Goal: Task Accomplishment & Management: Manage account settings

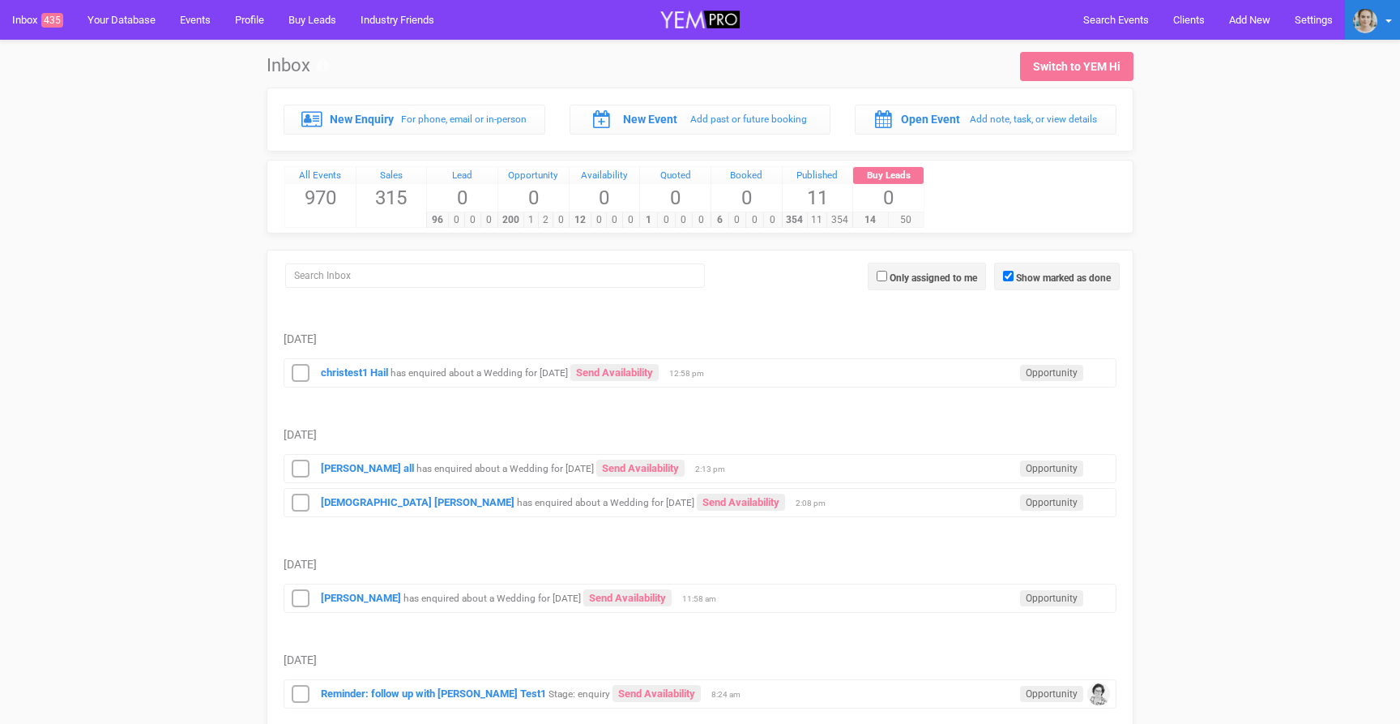
click at [1376, 15] on img at bounding box center [1365, 21] width 24 height 24
click at [1235, 140] on link "Settings" at bounding box center [1293, 154] width 194 height 32
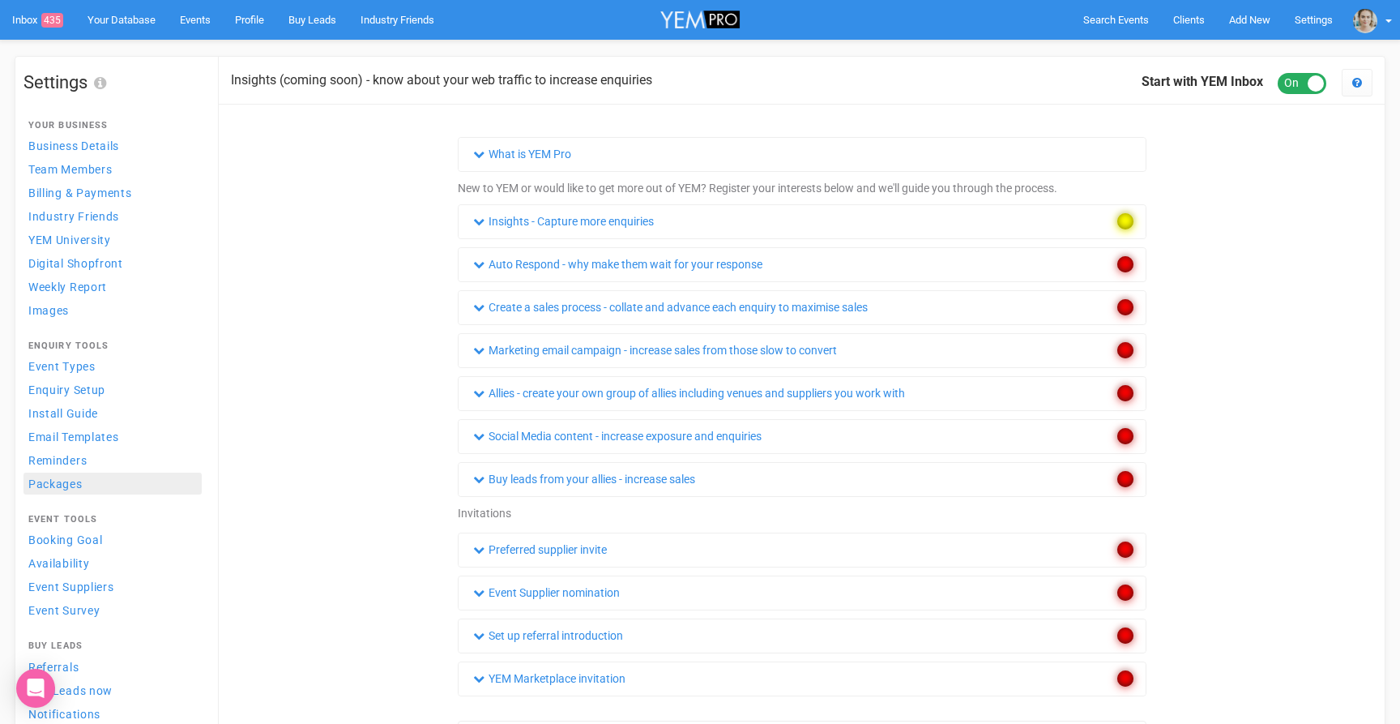
scroll to position [2, 0]
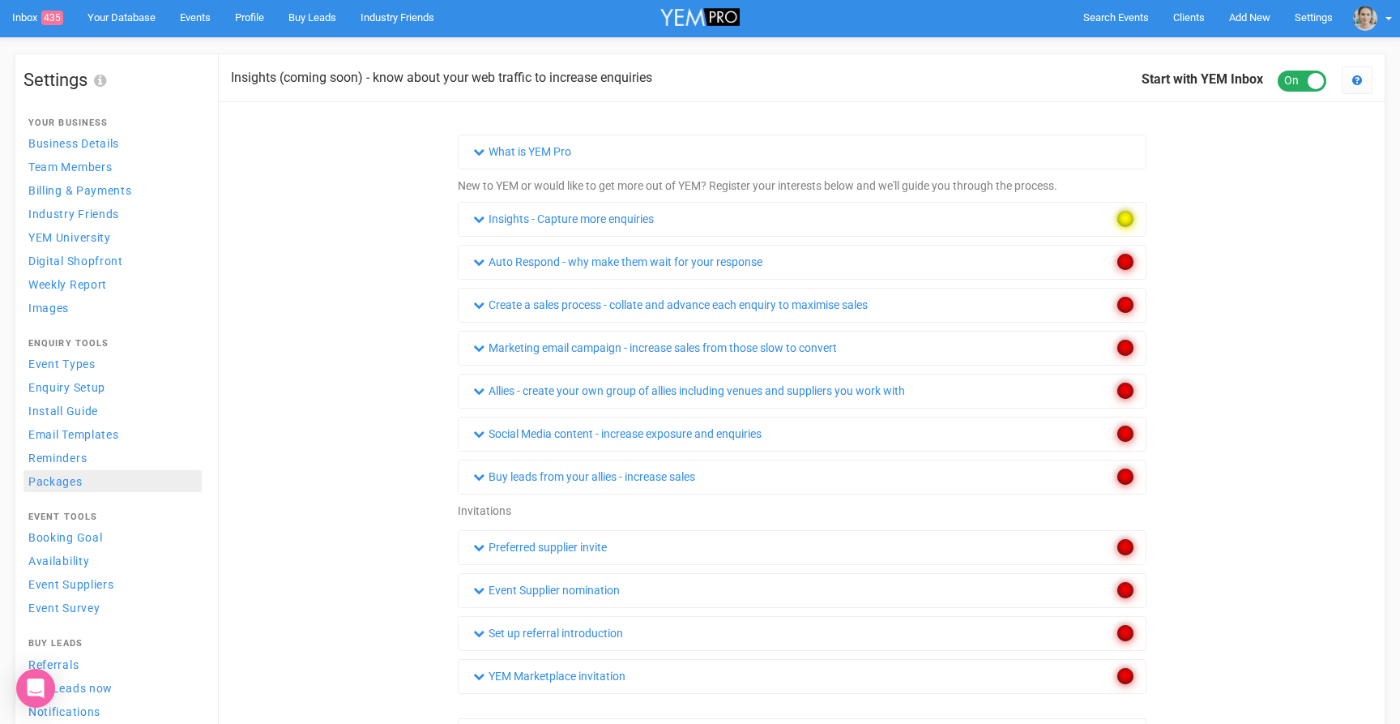
click at [71, 484] on span "Packages" at bounding box center [55, 481] width 54 height 13
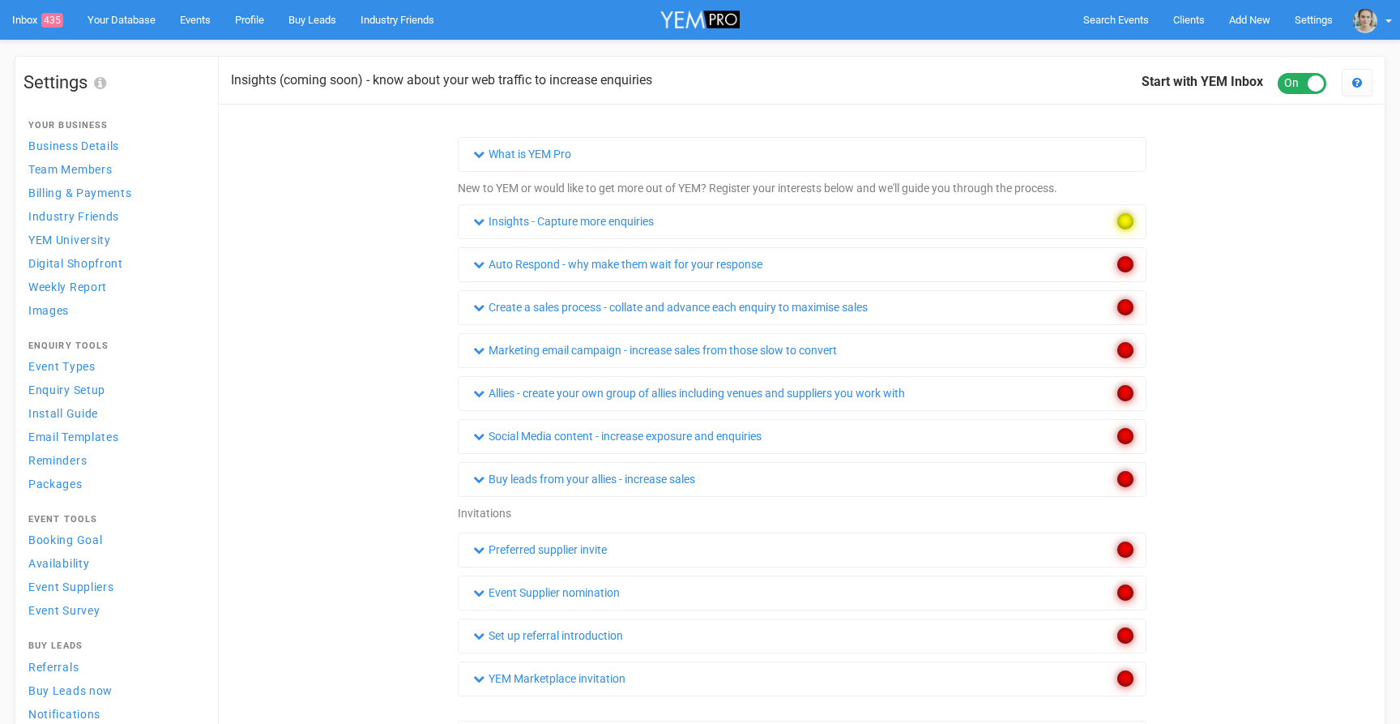
scroll to position [1, 0]
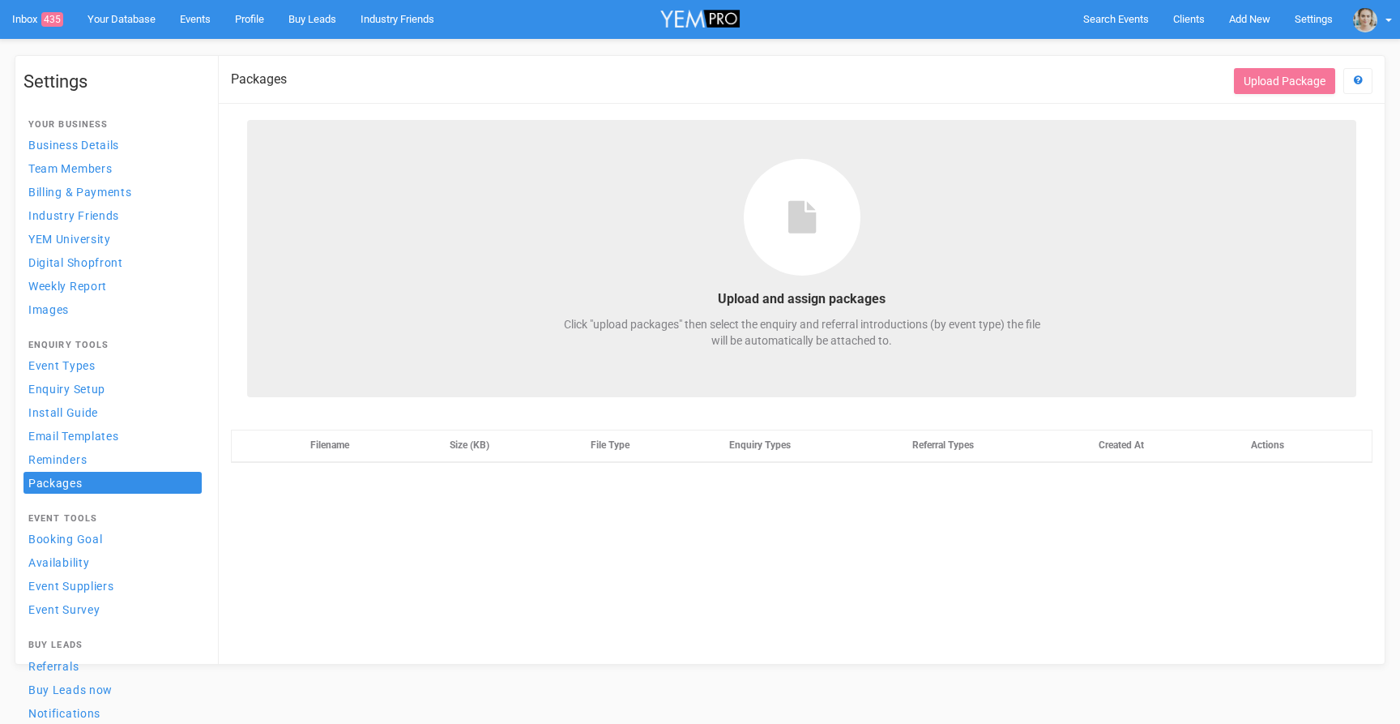
select select
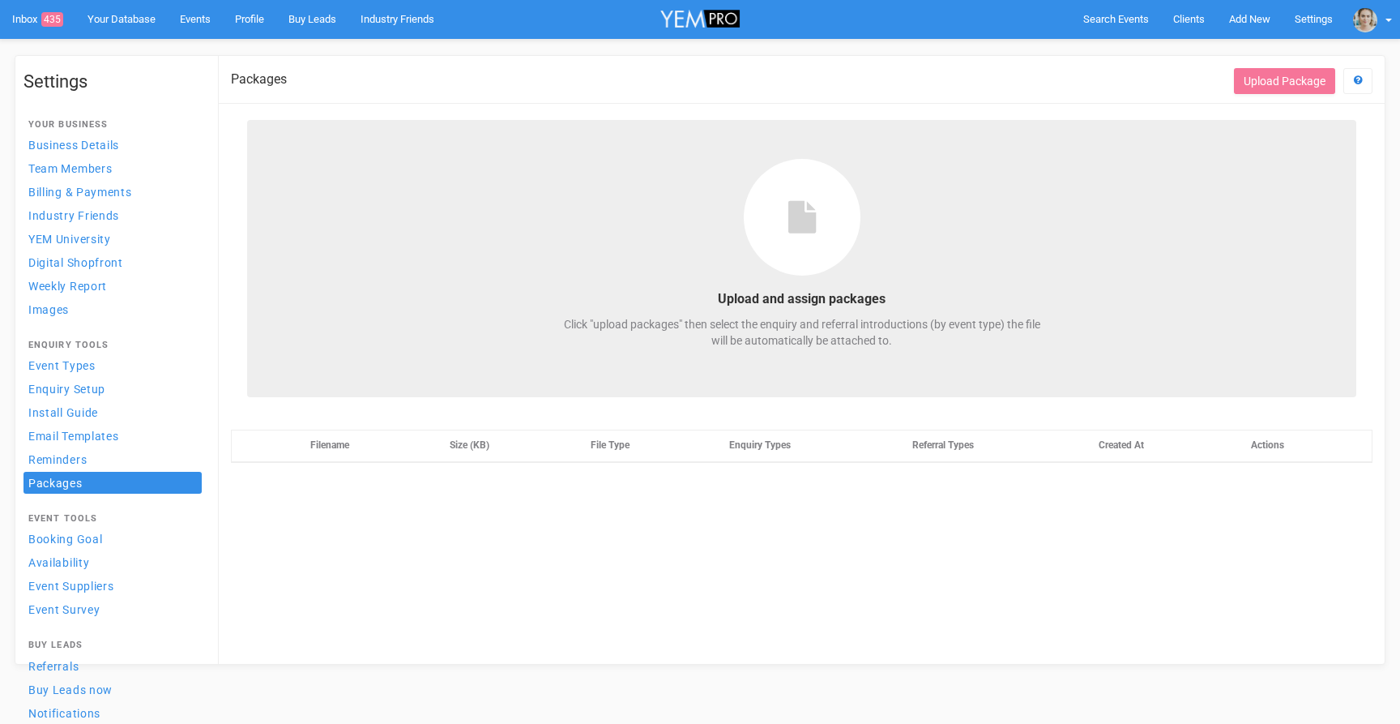
select select
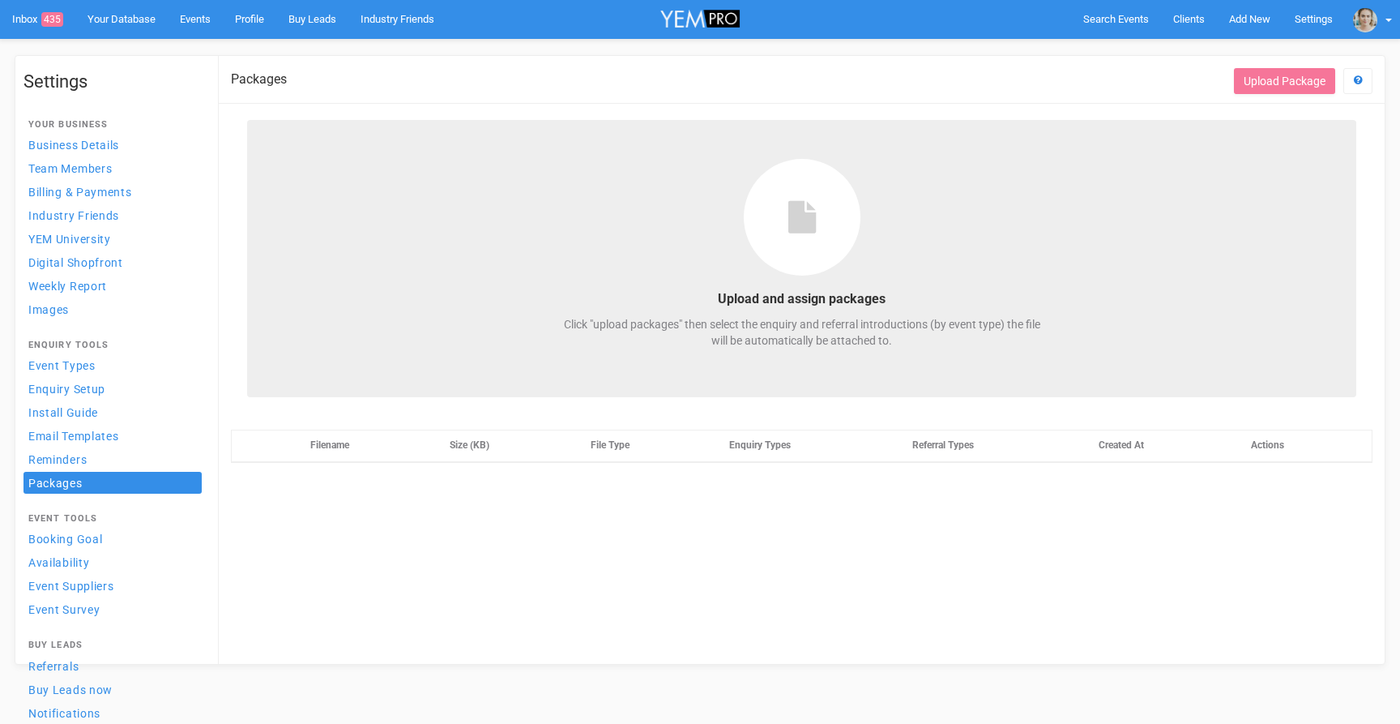
select select
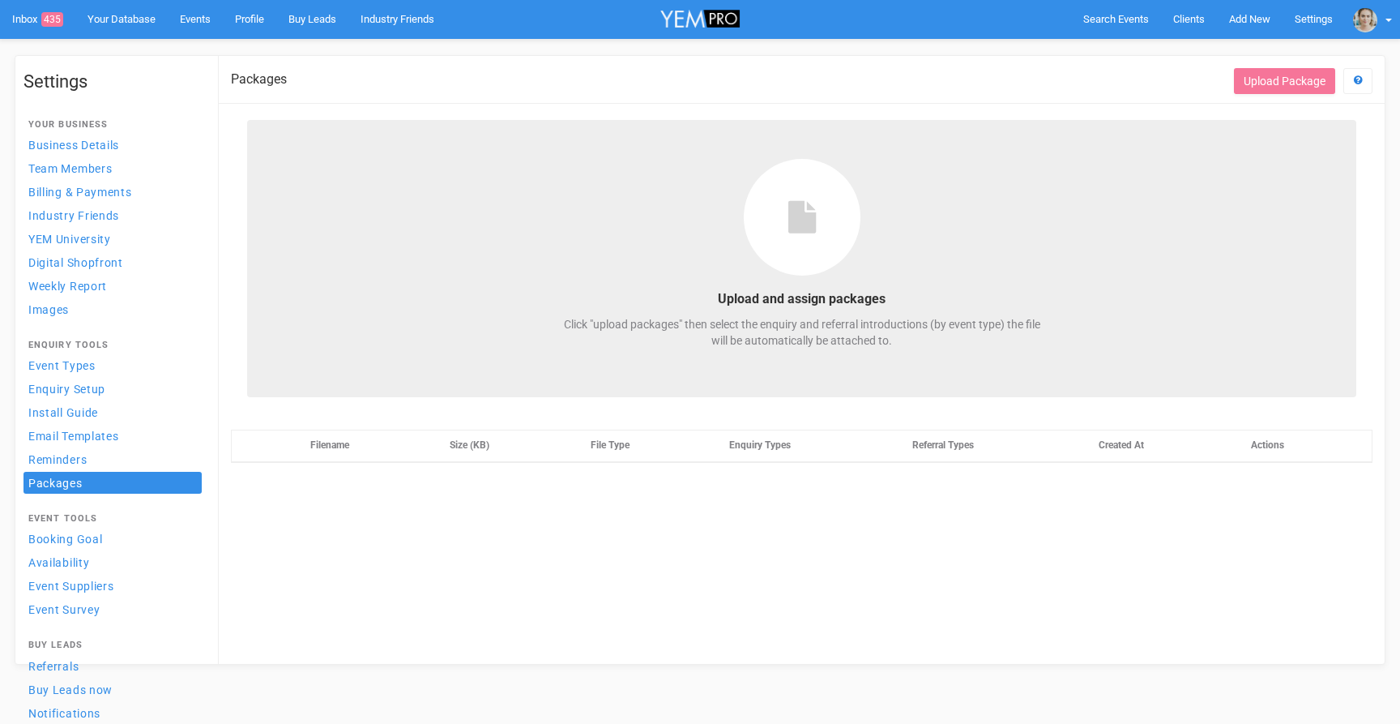
select select
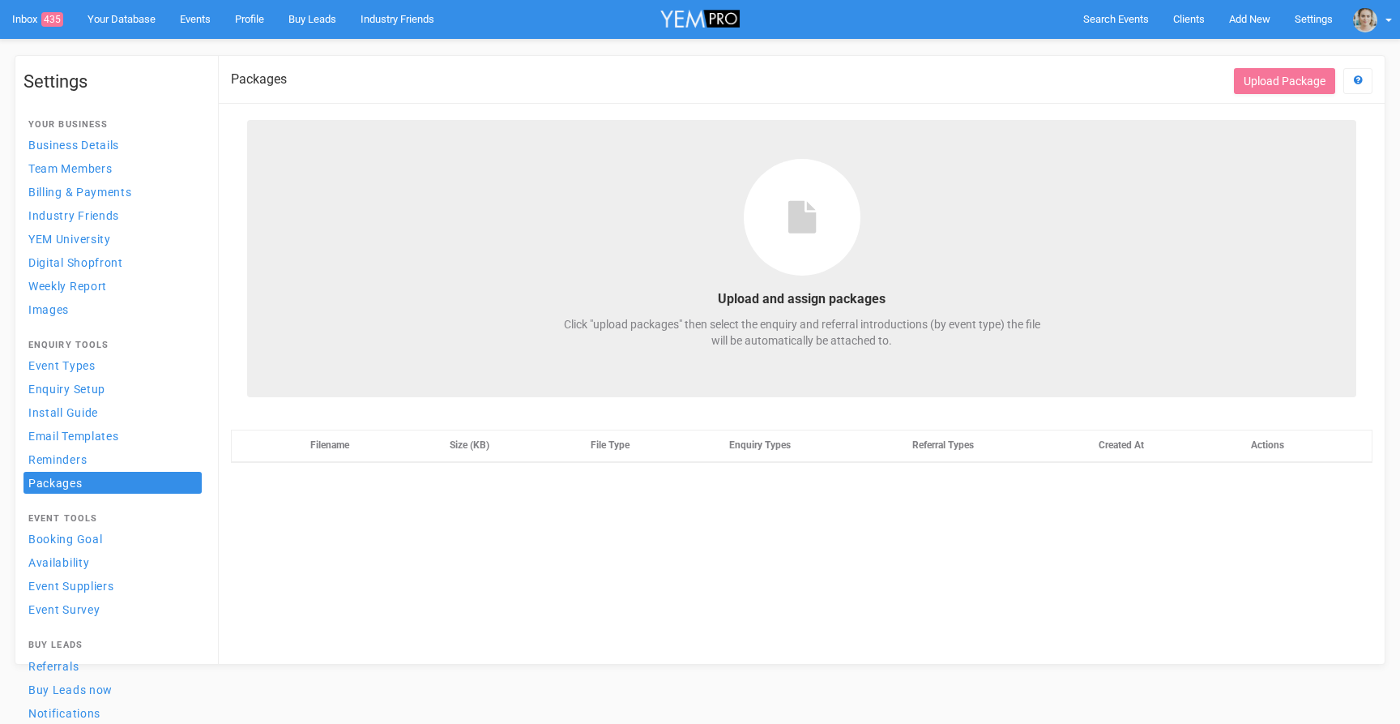
select select
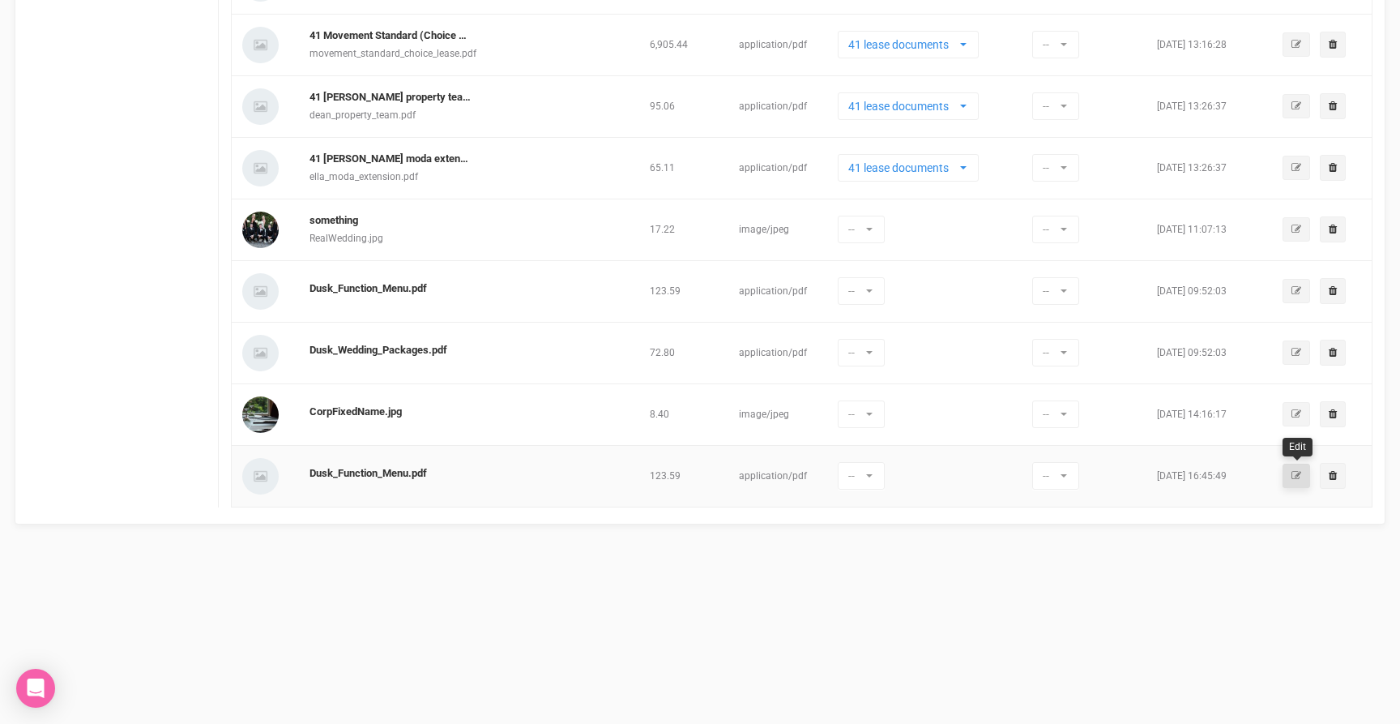
scroll to position [1126, 0]
click at [401, 472] on link "Dusk_Function_Menu.pdf" at bounding box center [368, 473] width 117 height 15
click at [1045, 476] on span "--" at bounding box center [1050, 476] width 15 height 16
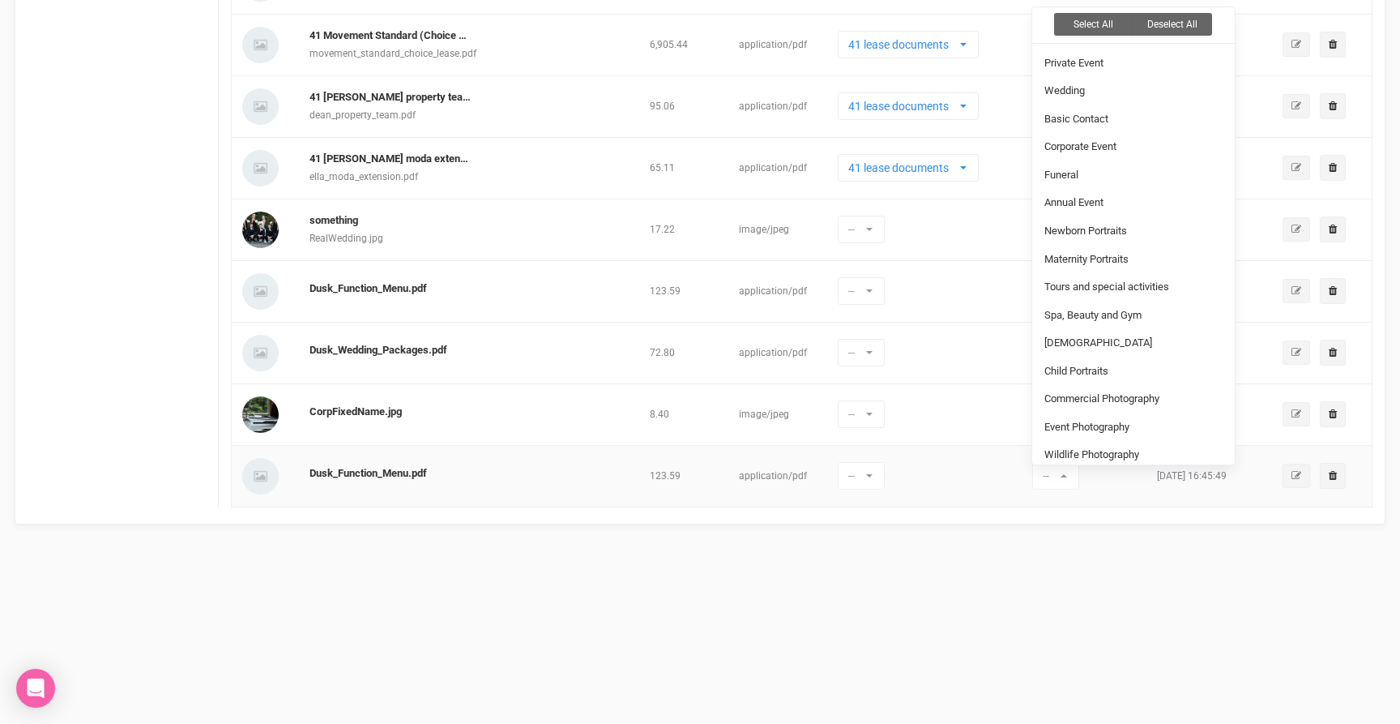
drag, startPoint x: 1134, startPoint y: 490, endPoint x: 1077, endPoint y: 493, distance: 56.8
click at [1128, 490] on td "-- Select All Deselect All Private Event Wedding Basic Contact Corporate Event …" at bounding box center [1088, 476] width 125 height 62
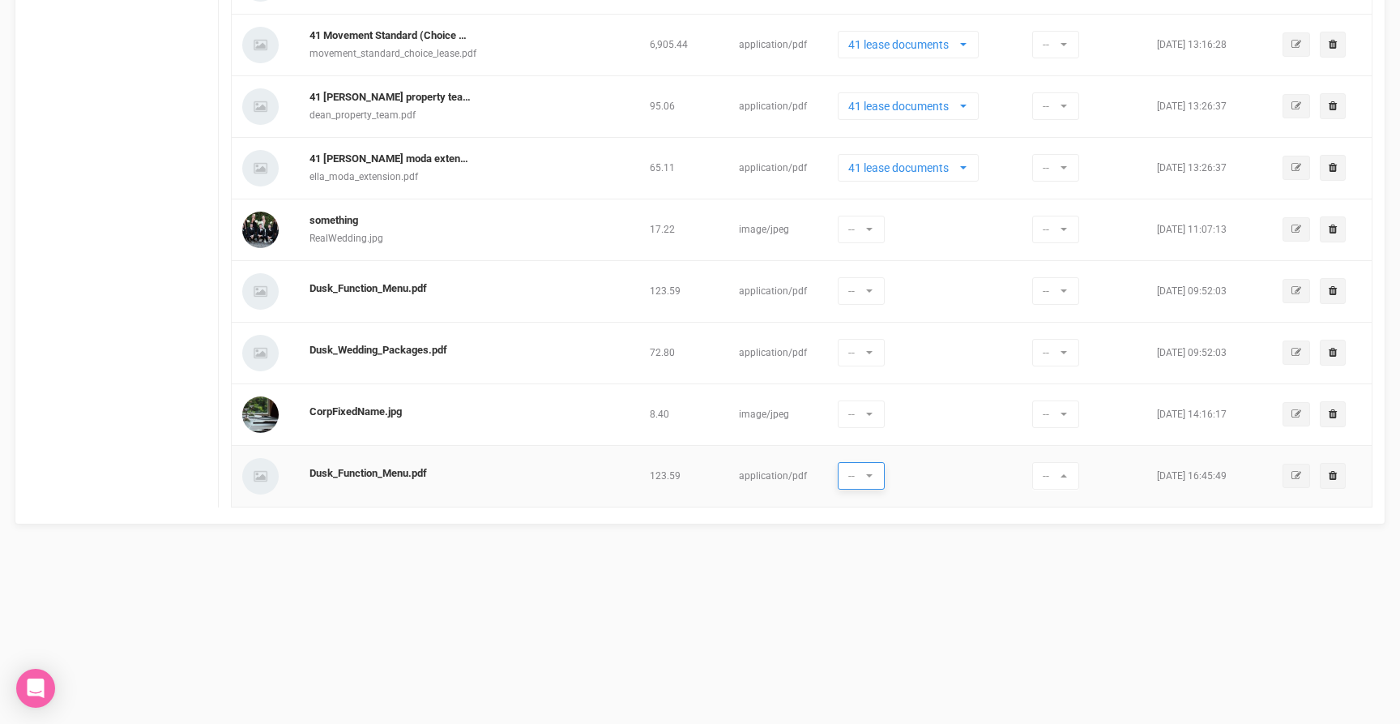
click at [848, 472] on span "--" at bounding box center [855, 476] width 15 height 16
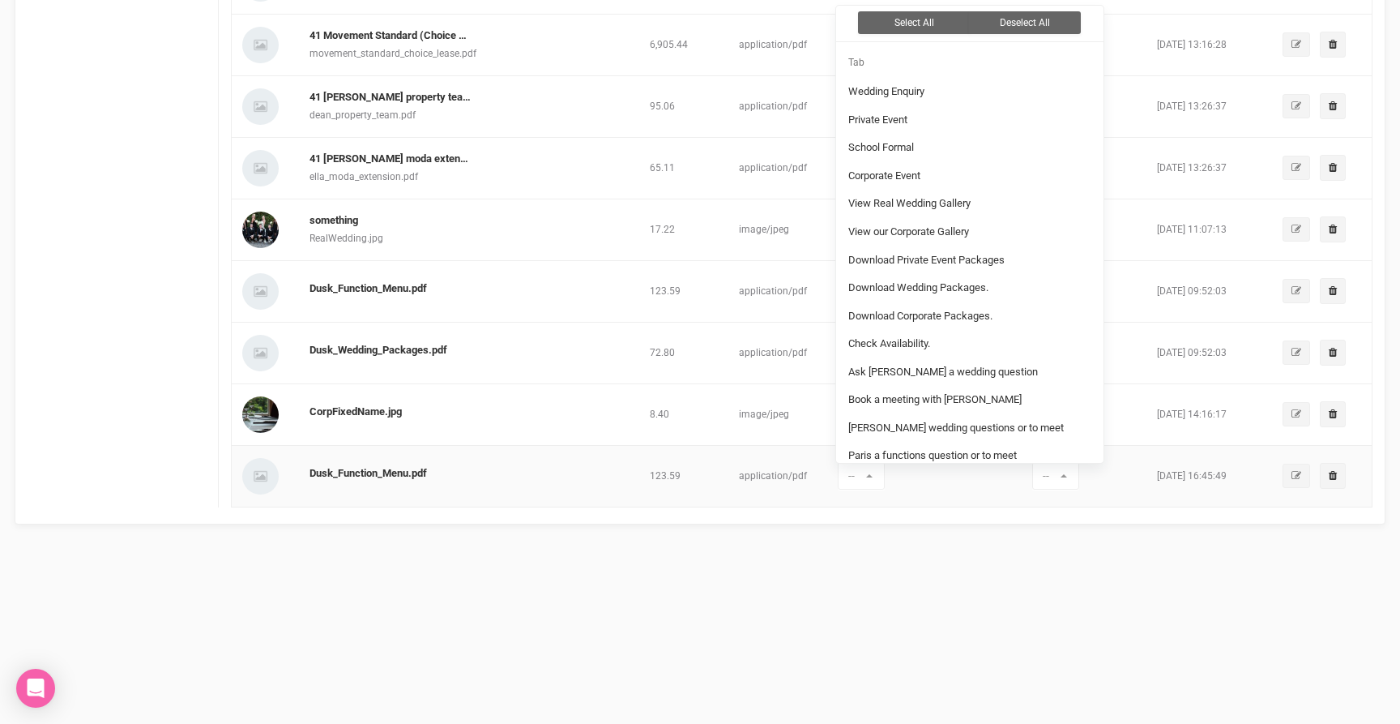
click at [704, 500] on td "123.59" at bounding box center [687, 476] width 89 height 62
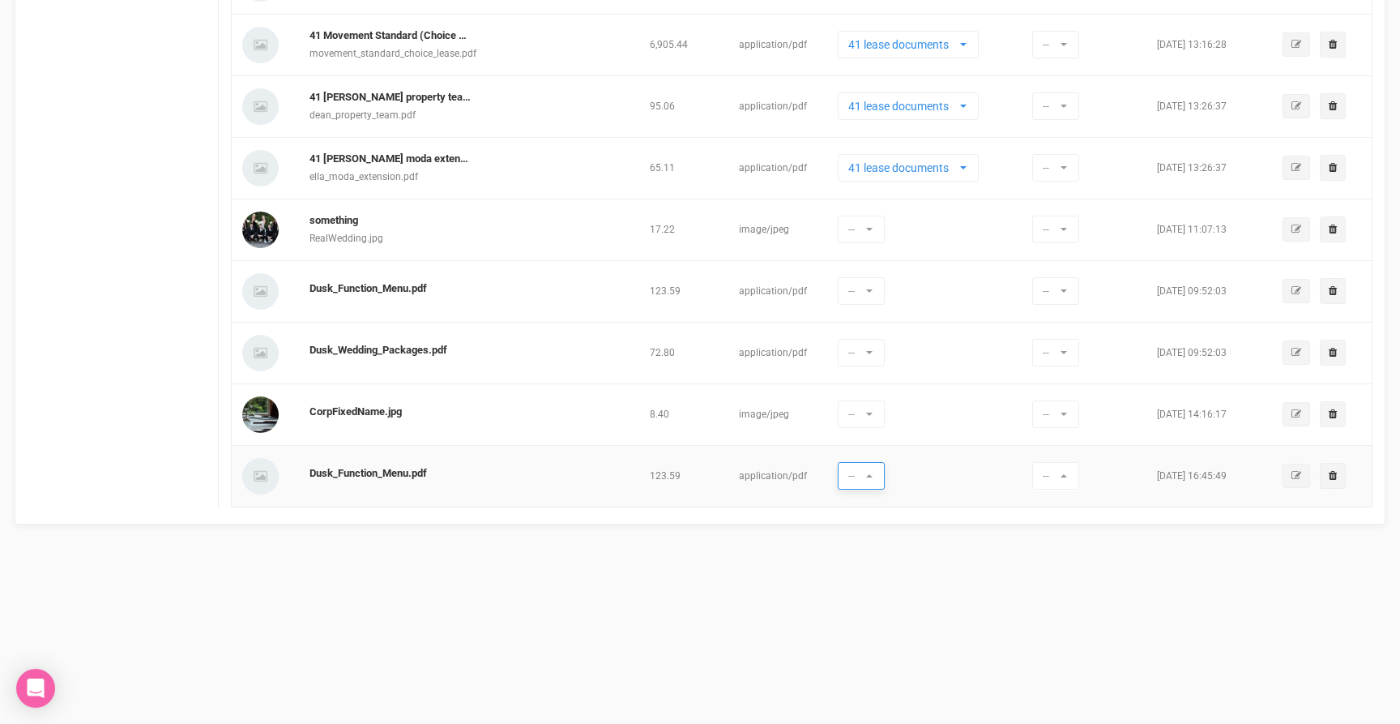
click at [852, 474] on span "--" at bounding box center [855, 476] width 15 height 16
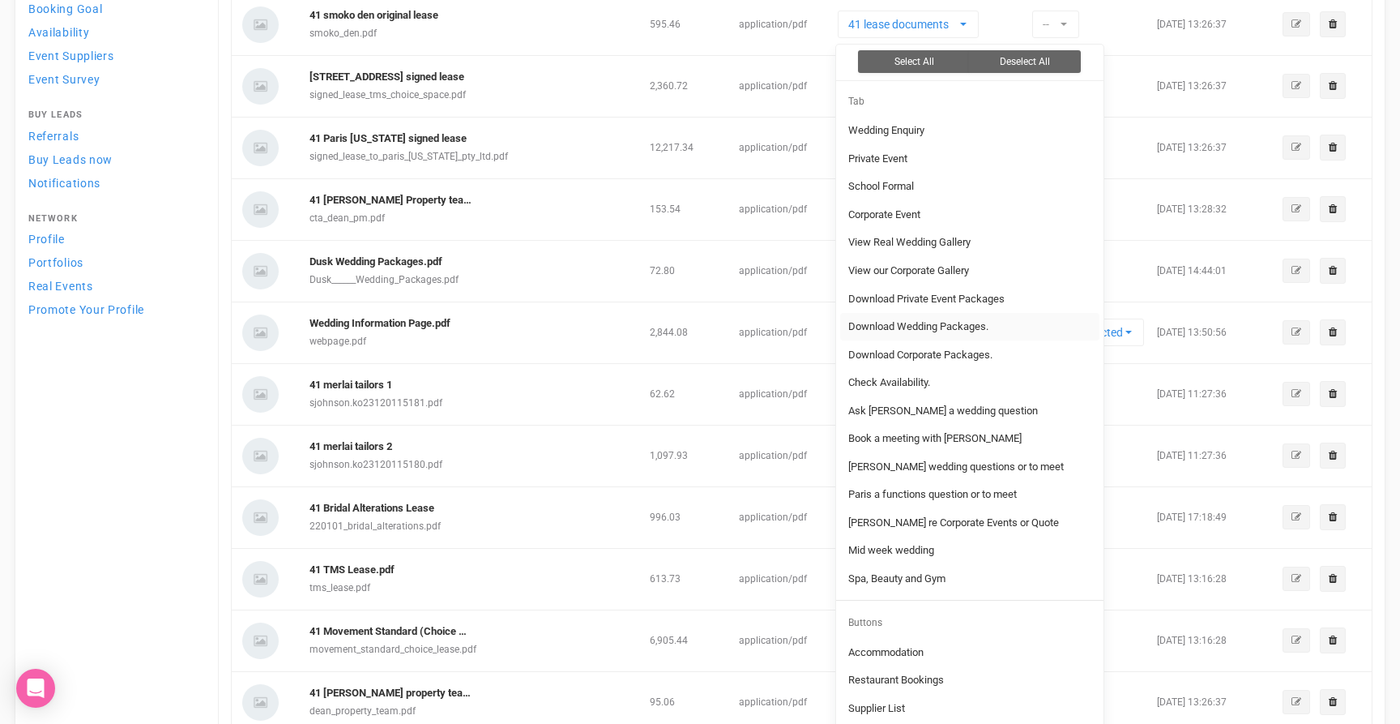
scroll to position [530, 0]
click at [886, 139] on span "Wedding Enquiry" at bounding box center [886, 131] width 76 height 15
select select "263"
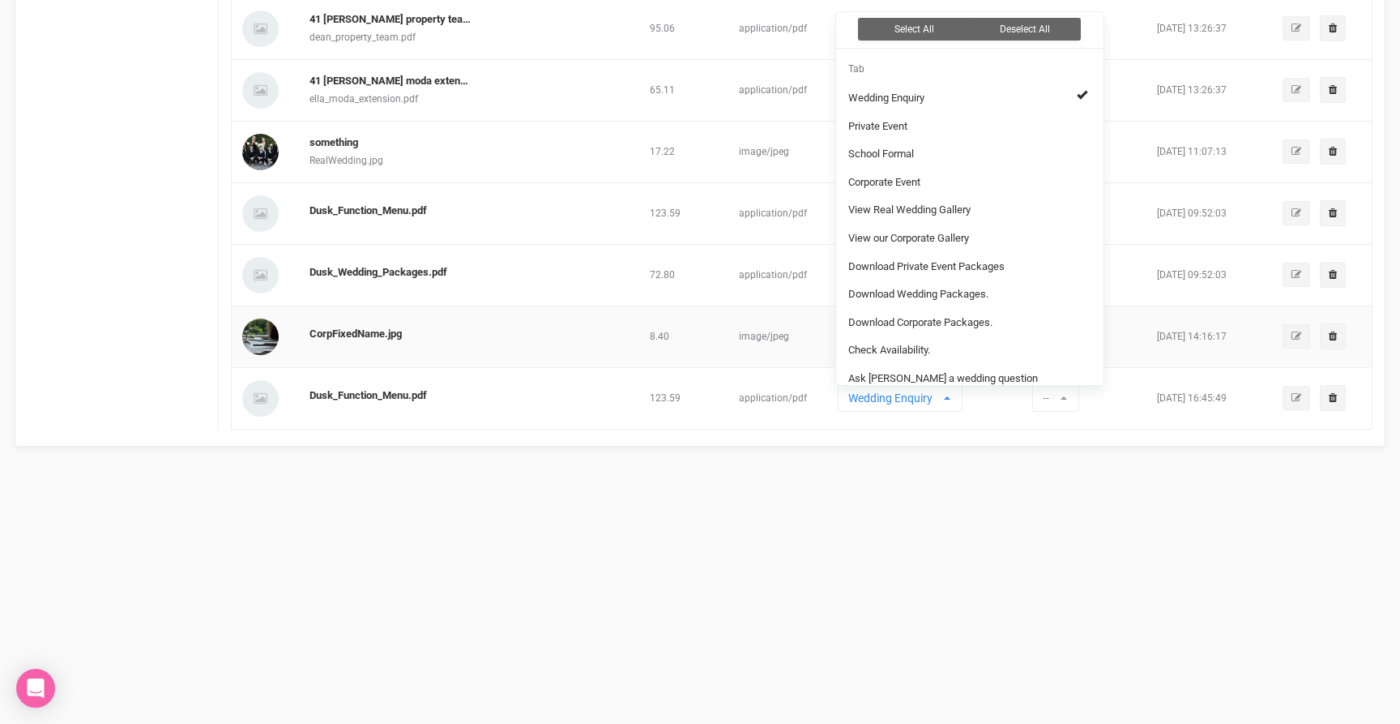
scroll to position [1203, 0]
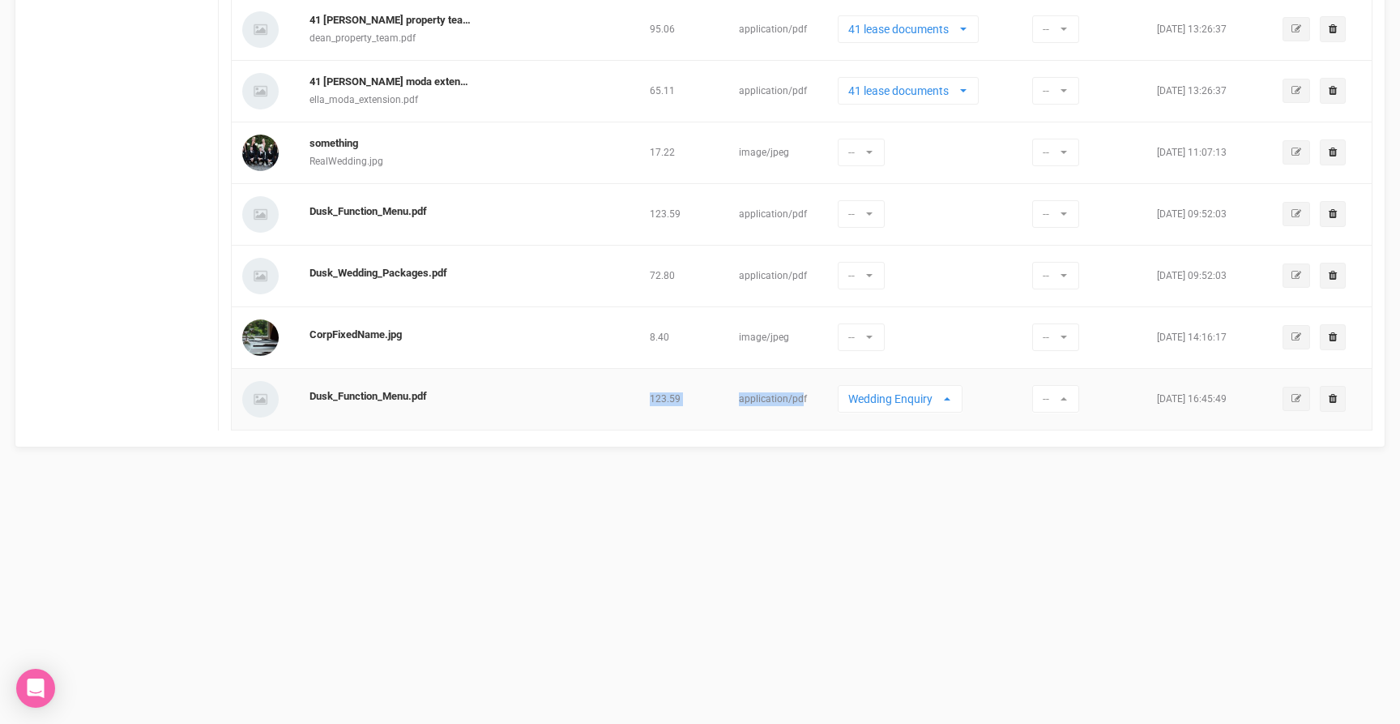
drag, startPoint x: 800, startPoint y: 397, endPoint x: 602, endPoint y: 397, distance: 197.7
click at [626, 396] on tr "Dusk_Function_Menu.pdf 123.59 application/pdf Wedding Enquiry Wedding Enquiry P…" at bounding box center [802, 399] width 1141 height 62
click at [552, 399] on td "Dusk_Function_Menu.pdf" at bounding box center [473, 399] width 340 height 62
click at [1065, 399] on span "button" at bounding box center [1064, 398] width 6 height 13
